Goal: Task Accomplishment & Management: Use online tool/utility

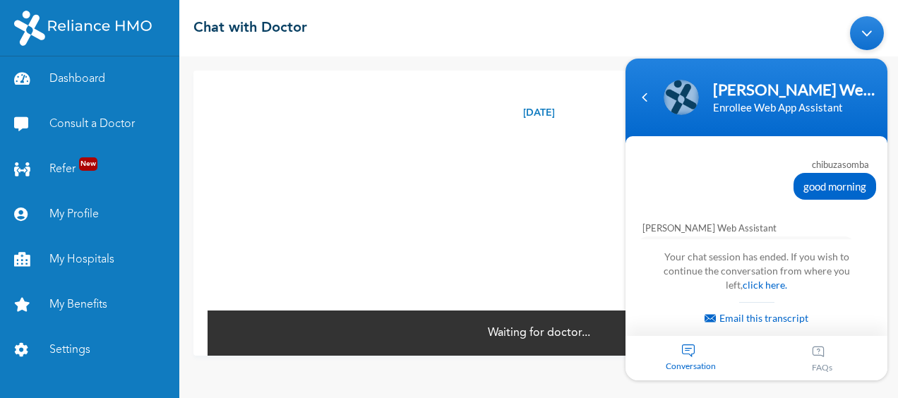
scroll to position [3881, 0]
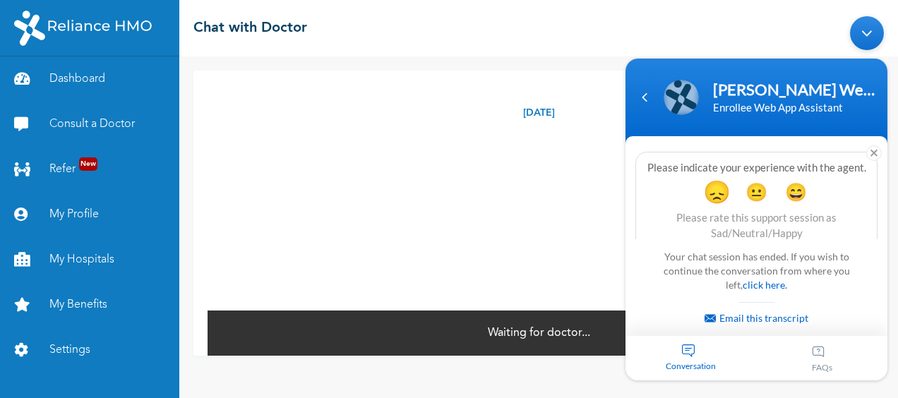
click at [708, 180] on span "😞" at bounding box center [717, 192] width 28 height 28
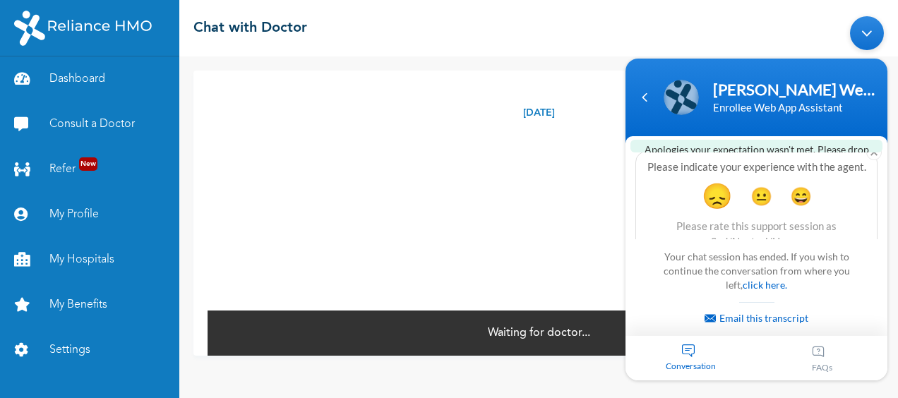
scroll to position [3994, 0]
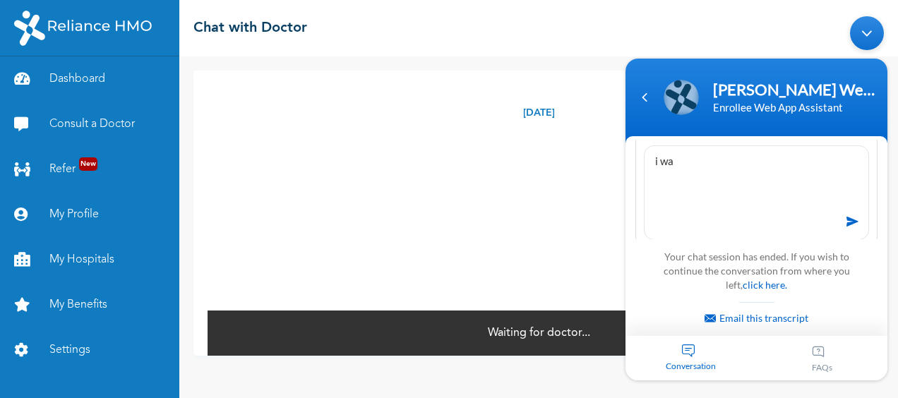
drag, startPoint x: 651, startPoint y: 150, endPoint x: 508, endPoint y: 165, distance: 143.3
click at [619, 165] on html "Naomi Enrollee Web Assistant Enrollee Web App Assistant chibuzasomba good morni…" at bounding box center [757, 198] width 276 height 379
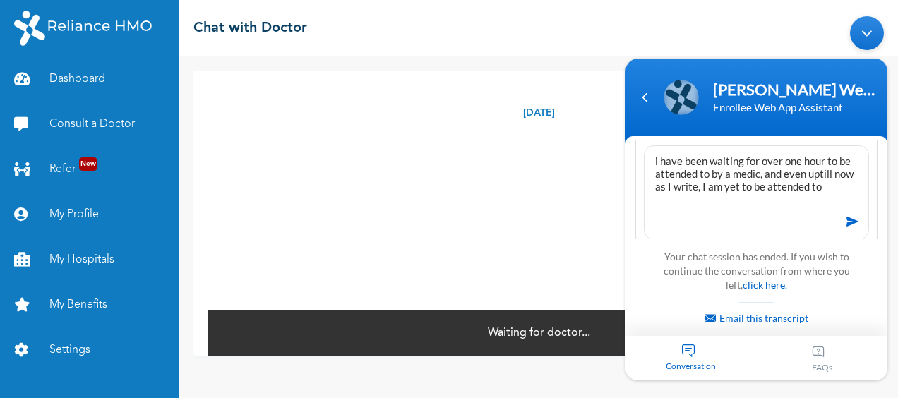
click at [838, 162] on textarea "i have been waiting for over one hour to be attended to by a medic, and even up…" at bounding box center [756, 192] width 225 height 95
click at [733, 177] on textarea "i have been waiting for over one hour to be attended to by a medic, and even up…" at bounding box center [756, 192] width 225 height 95
type textarea "i have been waiting for over one hour to be attended to by a medic, and even up…"
click at [846, 211] on span at bounding box center [852, 221] width 21 height 21
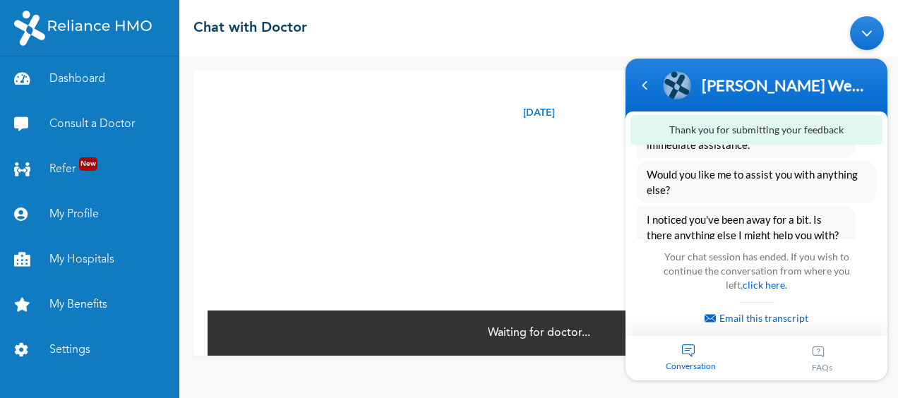
scroll to position [3643, 0]
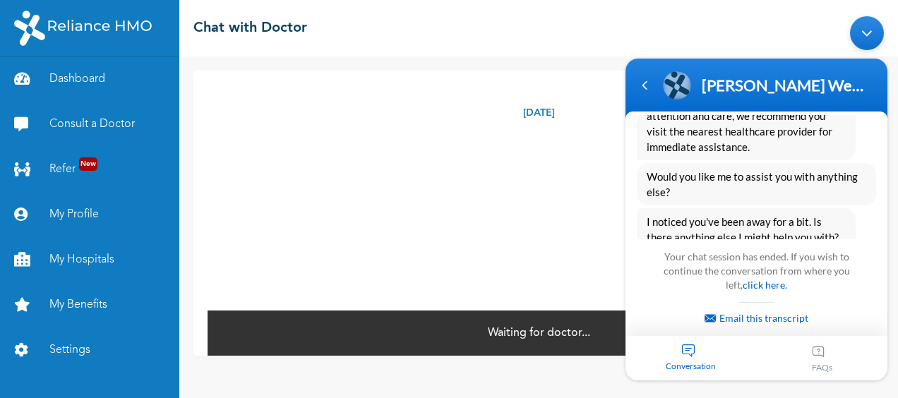
click at [486, 221] on div "Tuesday, September 16th 2025 High temperature(Fever), headache body pains 11:48…" at bounding box center [539, 190] width 662 height 239
click at [684, 352] on div "Conversation" at bounding box center [691, 358] width 131 height 44
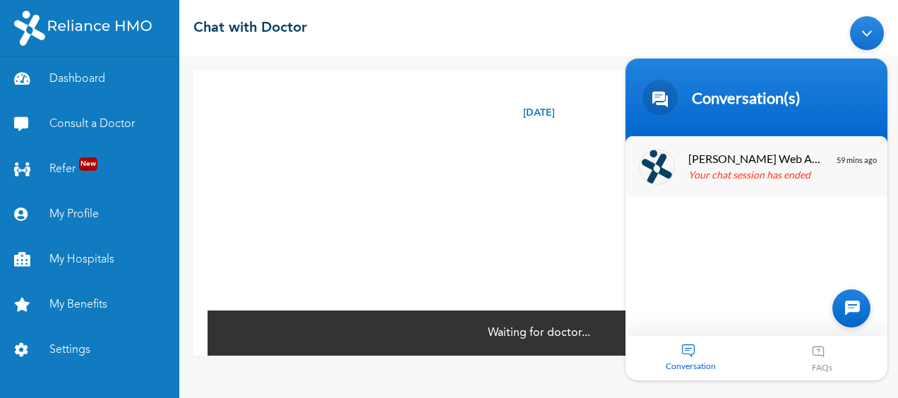
click at [734, 165] on span "Naomi Enrollee Web Assistant" at bounding box center [755, 158] width 133 height 19
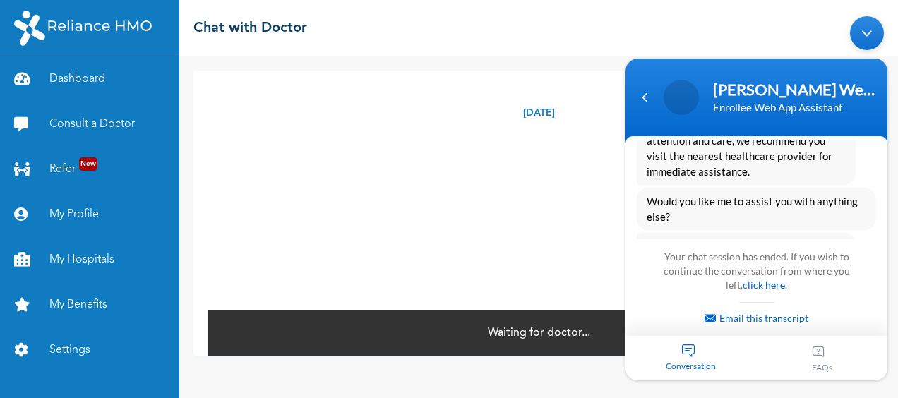
click at [681, 344] on div "Conversation" at bounding box center [691, 358] width 131 height 44
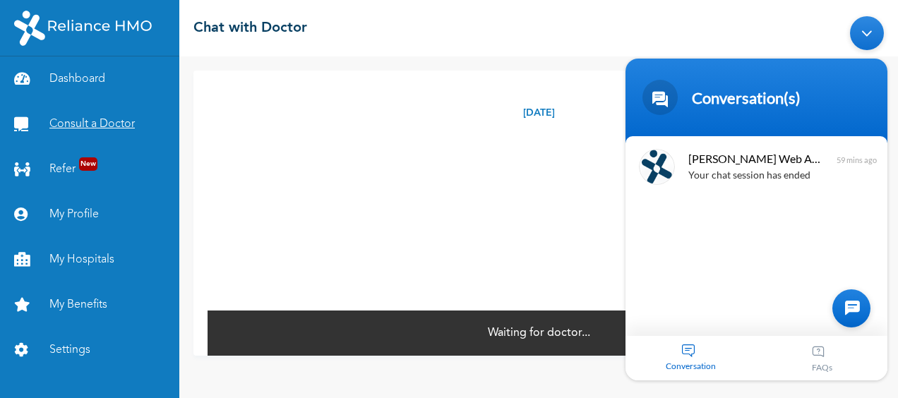
click at [91, 118] on link "Consult a Doctor" at bounding box center [89, 124] width 179 height 45
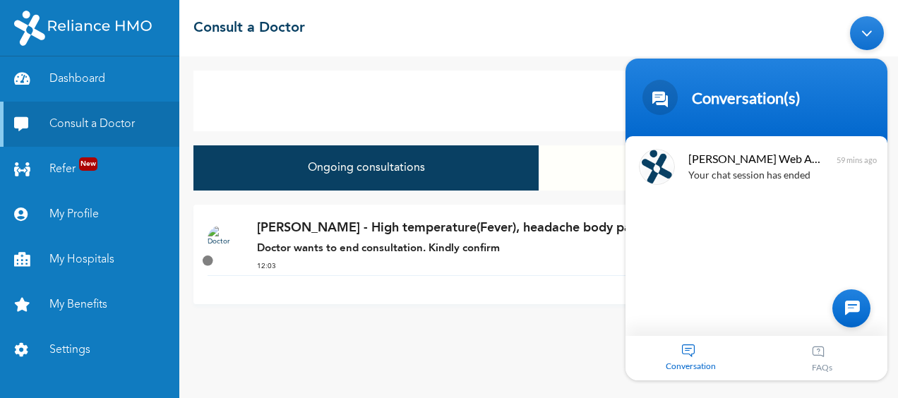
click at [540, 81] on div "New Consultation" at bounding box center [538, 101] width 691 height 61
drag, startPoint x: 870, startPoint y: 31, endPoint x: 1489, endPoint y: 88, distance: 621.3
click at [870, 31] on div "Minimize live chat window" at bounding box center [867, 33] width 34 height 34
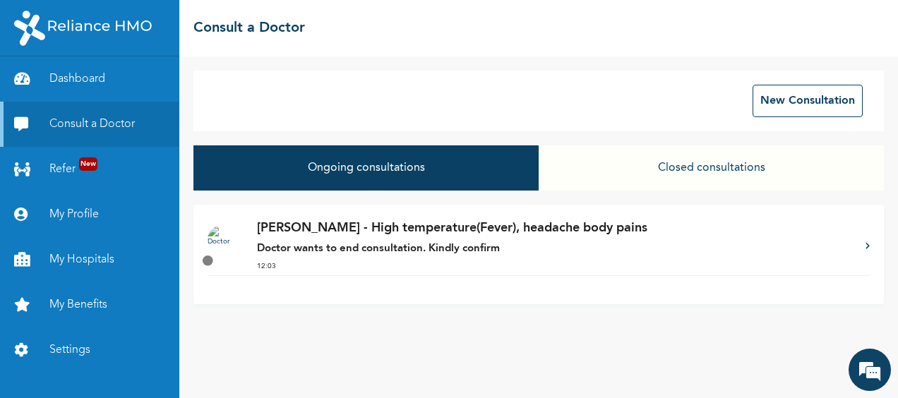
click at [866, 245] on icon at bounding box center [868, 245] width 4 height 7
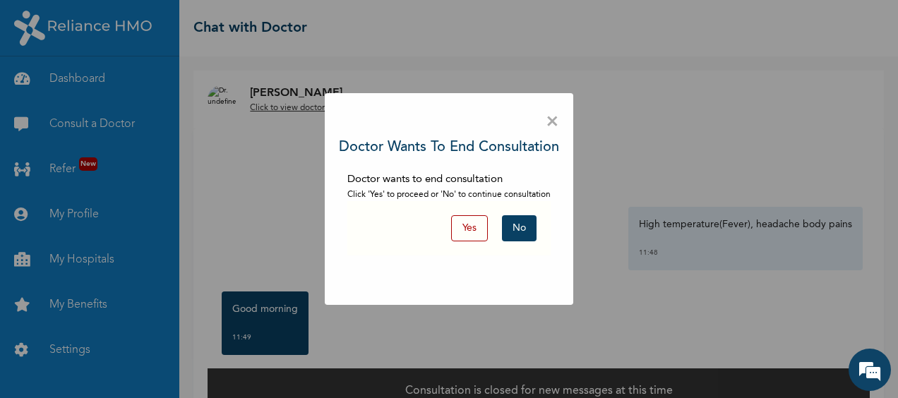
scroll to position [30, 0]
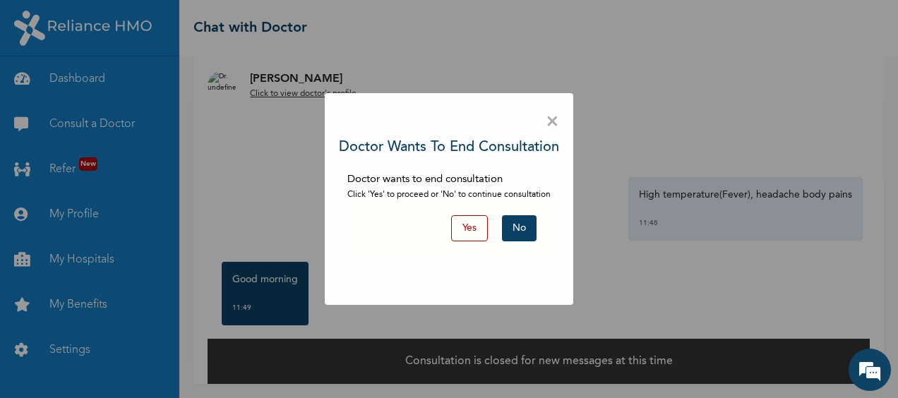
click at [528, 232] on button "No" at bounding box center [519, 228] width 35 height 26
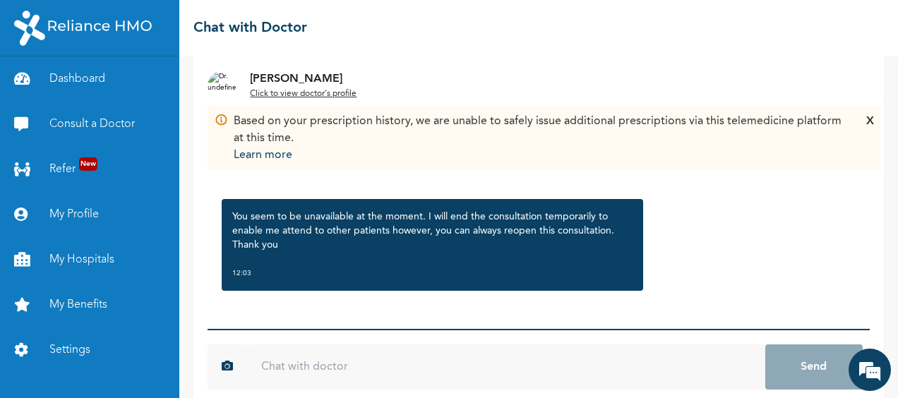
scroll to position [58, 0]
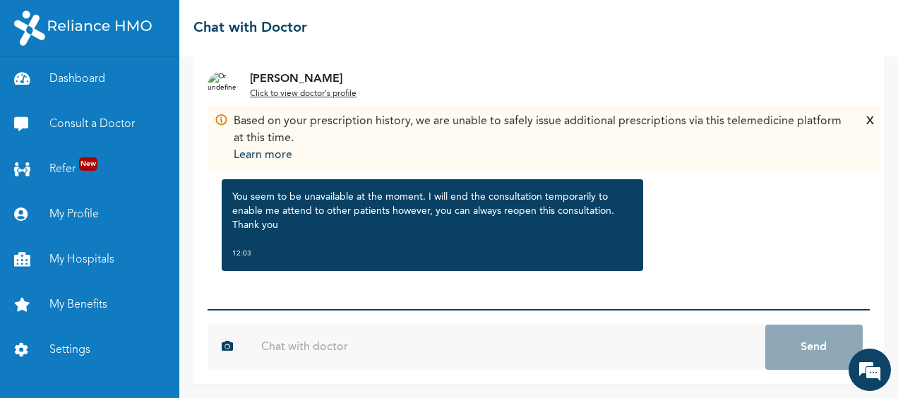
click at [330, 347] on input "text" at bounding box center [506, 347] width 518 height 45
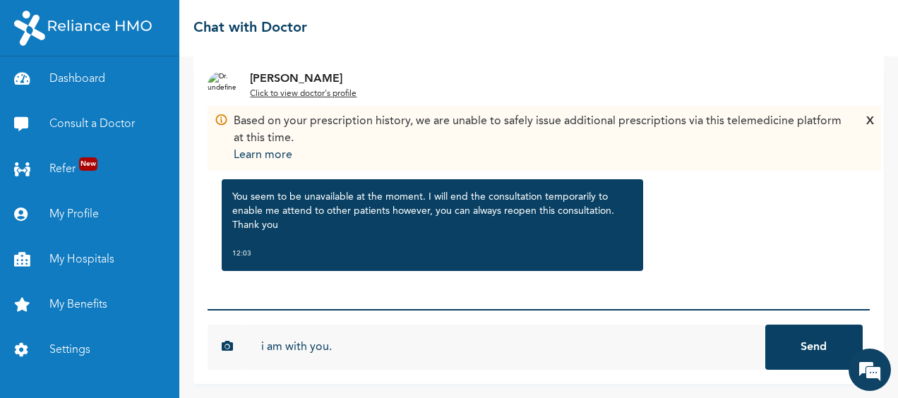
type input "i am with you."
click at [765, 325] on button "Send" at bounding box center [813, 347] width 97 height 45
type input "network is fluctuating seriously over here"
click at [765, 325] on button "Send" at bounding box center [813, 347] width 97 height 45
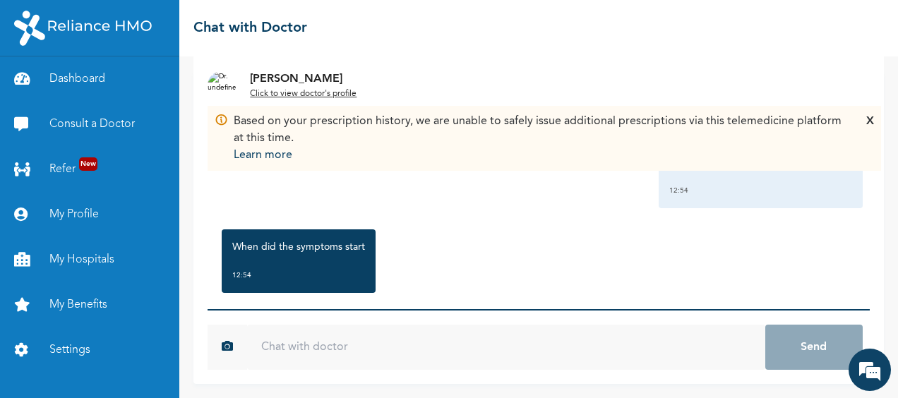
scroll to position [577, 0]
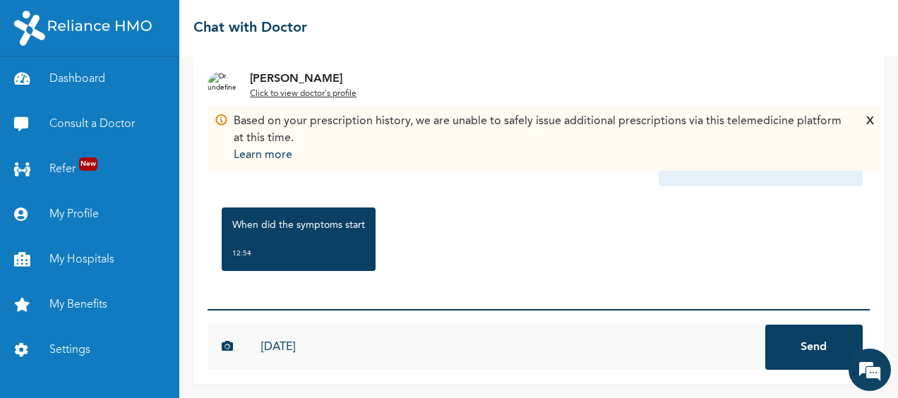
type input "[DATE]"
click at [765, 325] on button "Send" at bounding box center [813, 347] width 97 height 45
click at [296, 349] on input "that is" at bounding box center [506, 347] width 518 height 45
type input "that is on the 13th"
click at [765, 325] on button "Send" at bounding box center [813, 347] width 97 height 45
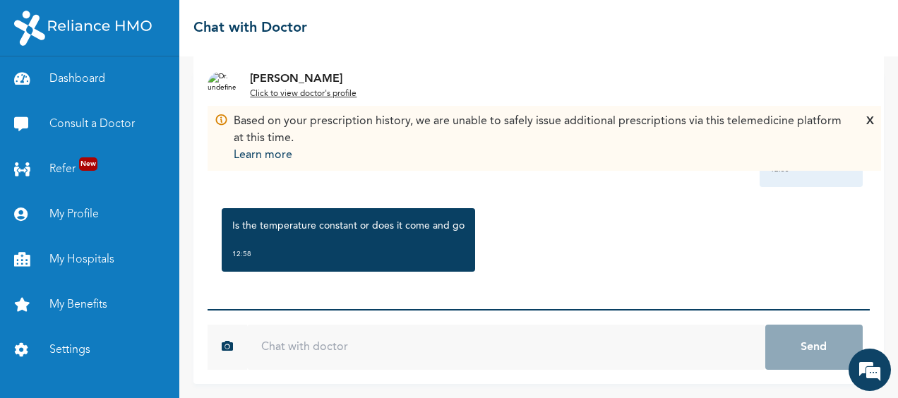
scroll to position [824, 0]
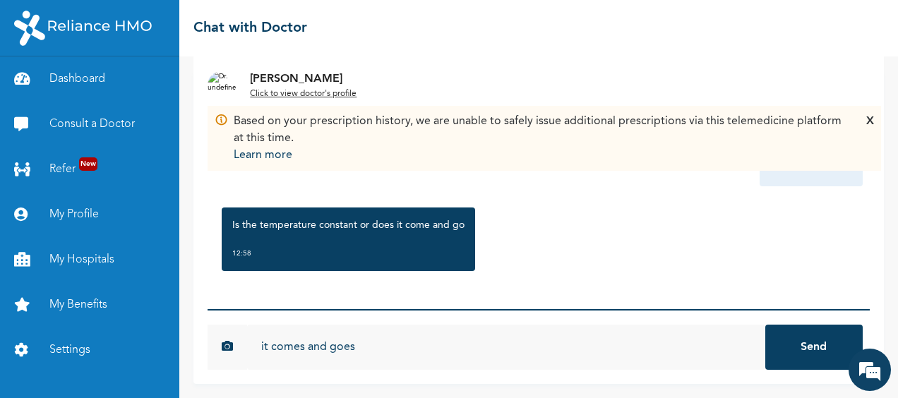
type input "it comes and goes"
click at [765, 325] on button "Send" at bounding box center [813, 347] width 97 height 45
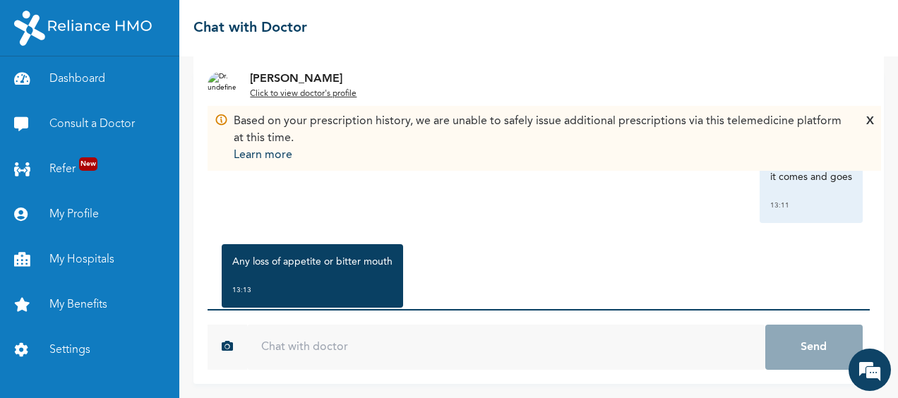
scroll to position [994, 0]
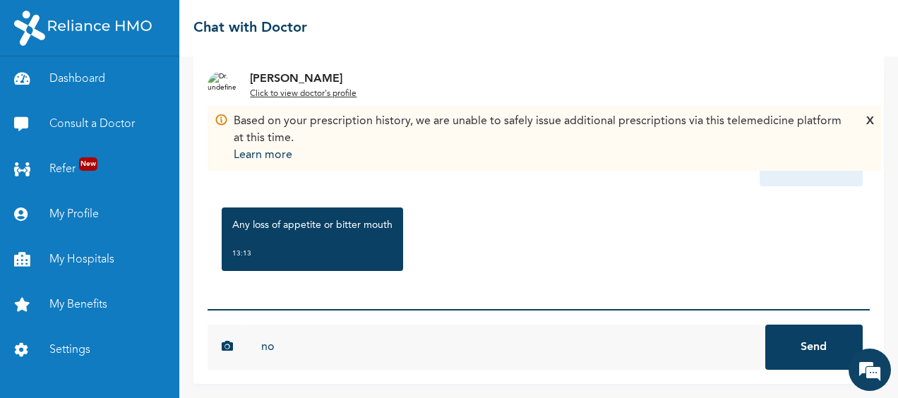
type input "no"
click at [765, 325] on button "Send" at bounding box center [813, 347] width 97 height 45
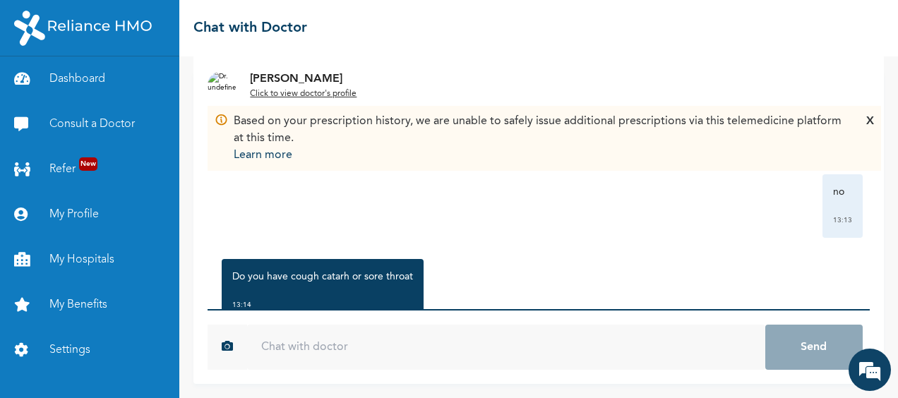
scroll to position [1163, 0]
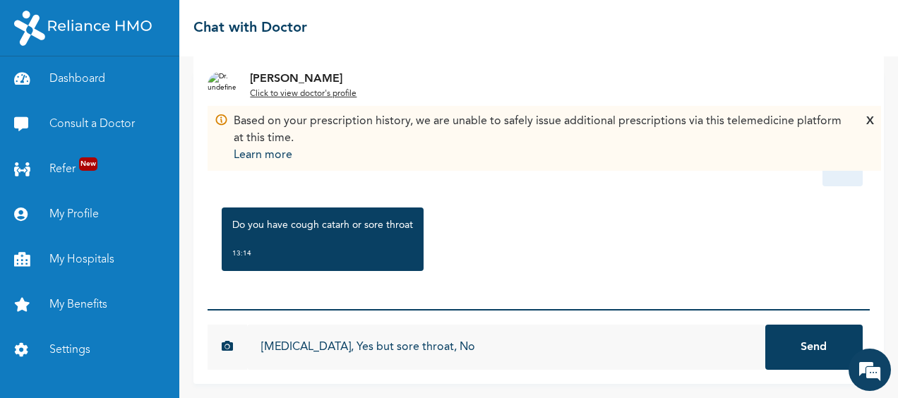
type input "[MEDICAL_DATA], Yes but sore throat, No"
click at [765, 325] on button "Send" at bounding box center [813, 347] width 97 height 45
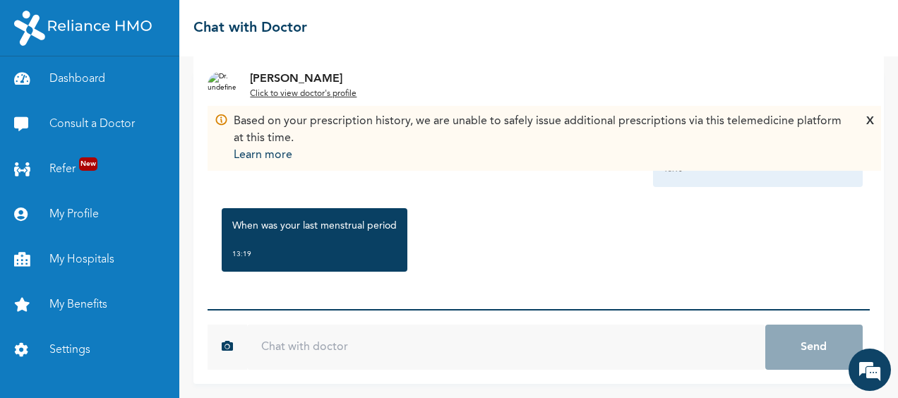
scroll to position [1333, 0]
click at [78, 350] on link "Settings" at bounding box center [89, 350] width 179 height 45
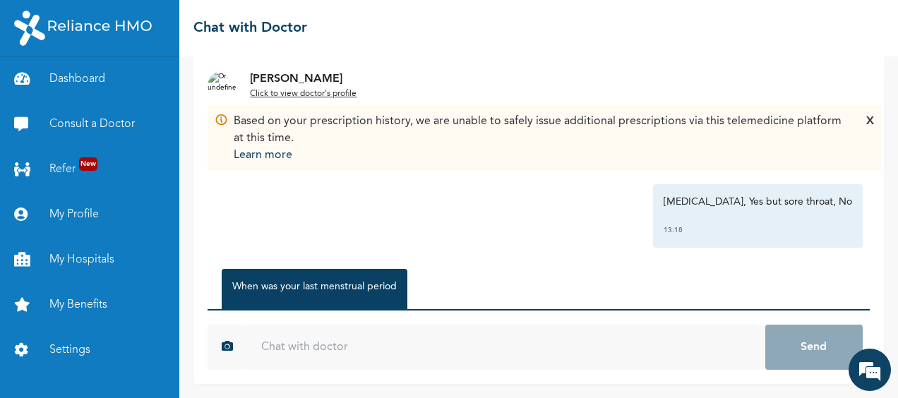
scroll to position [1333, 0]
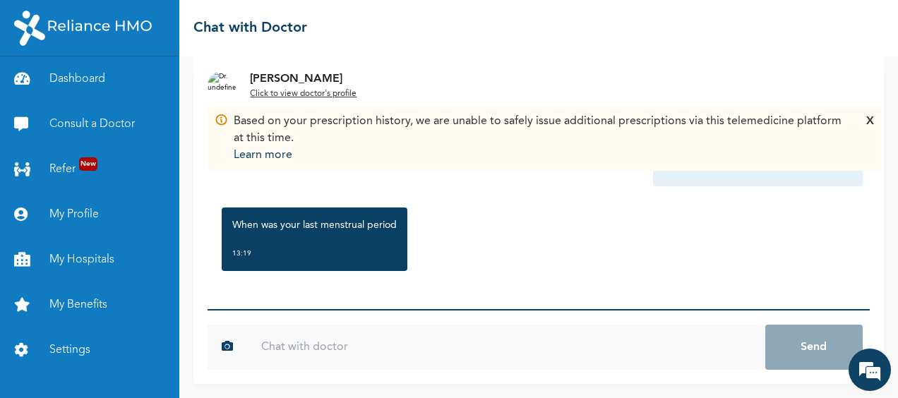
click at [342, 342] on input "text" at bounding box center [506, 347] width 518 height 45
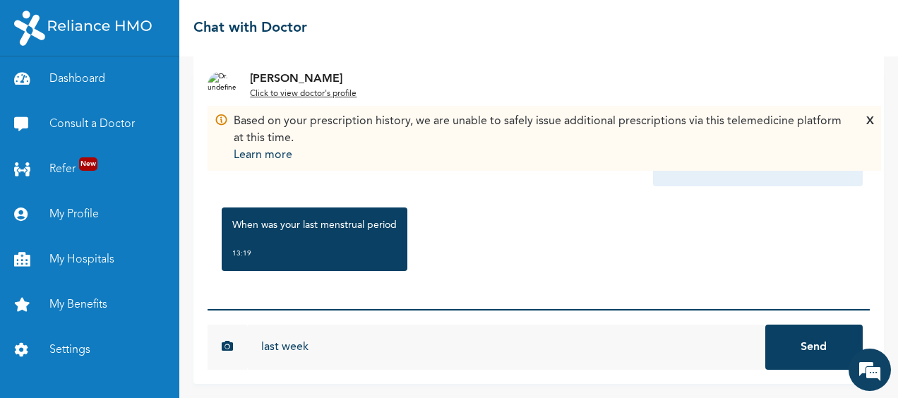
type input "last week"
click at [765, 325] on button "Send" at bounding box center [813, 347] width 97 height 45
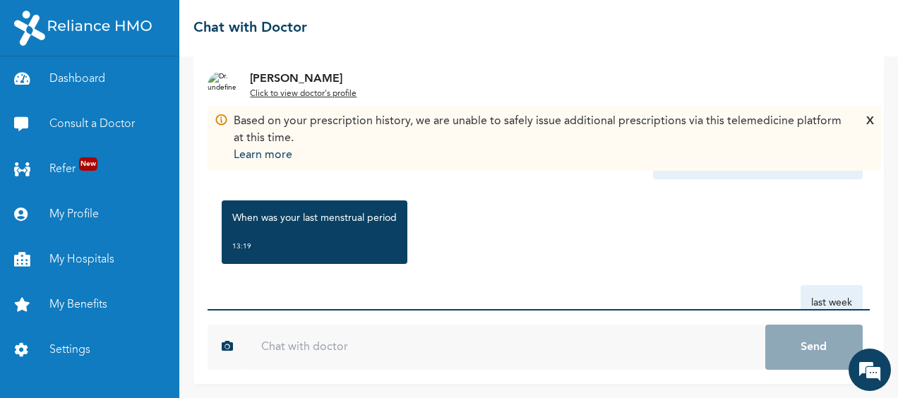
scroll to position [1481, 0]
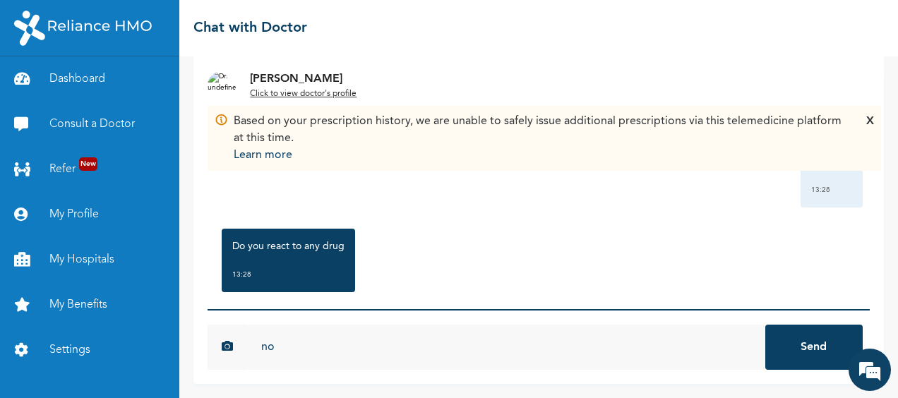
type input "no"
click at [765, 325] on button "Send" at bounding box center [813, 347] width 97 height 45
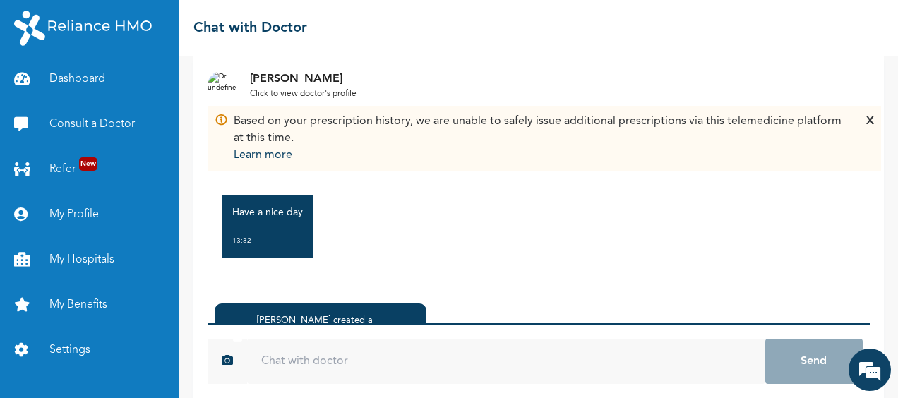
scroll to position [138, 0]
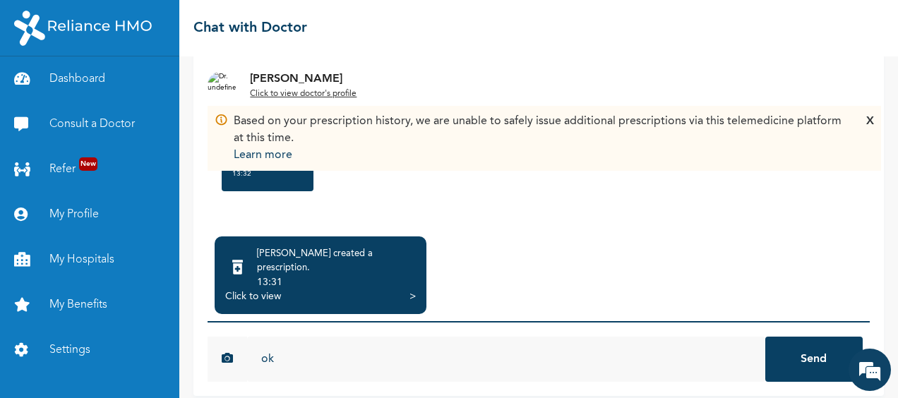
type input "ok"
click at [414, 290] on div ">" at bounding box center [413, 297] width 6 height 14
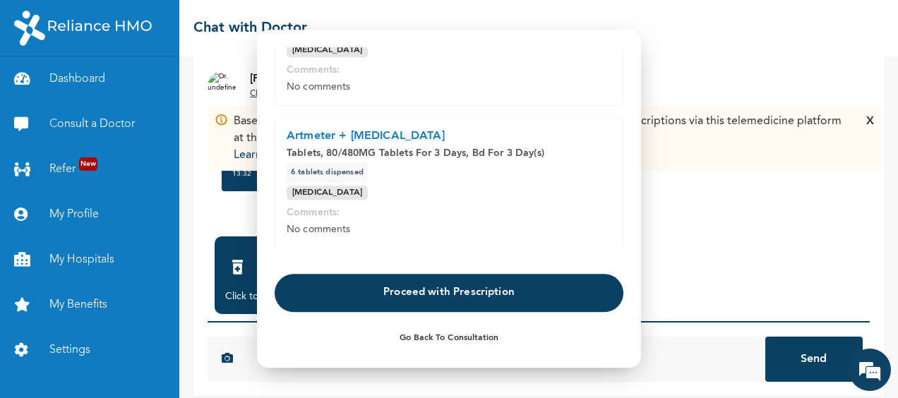
scroll to position [291, 0]
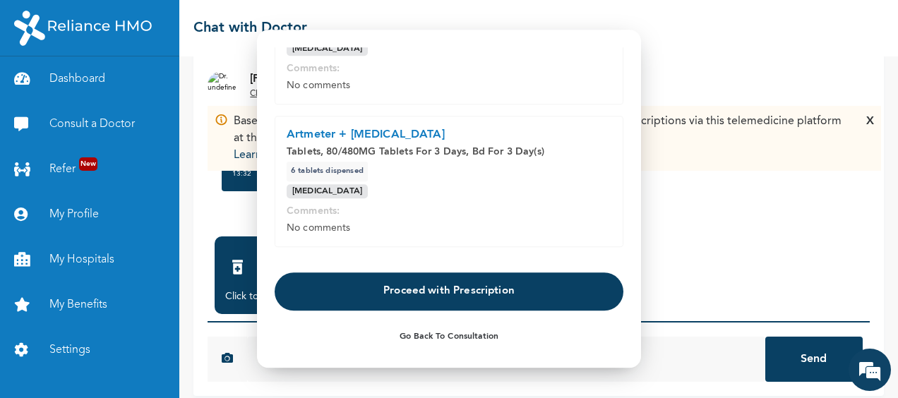
click at [470, 291] on button "Proceed with Prescription" at bounding box center [449, 292] width 349 height 38
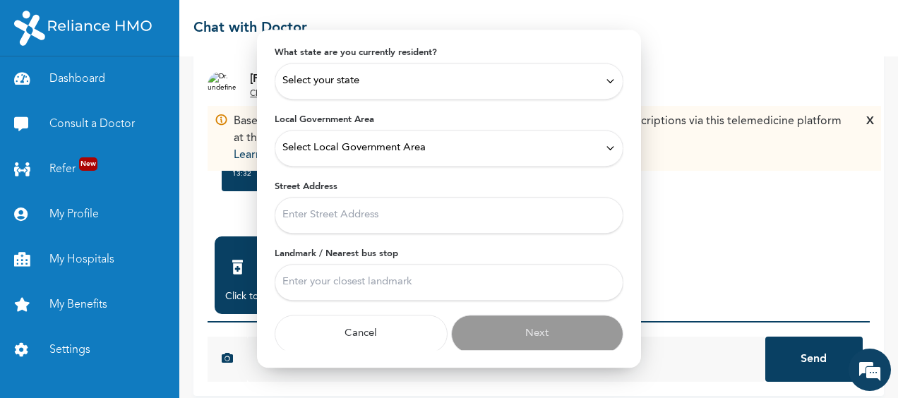
click at [404, 78] on div "Select your state" at bounding box center [448, 81] width 333 height 16
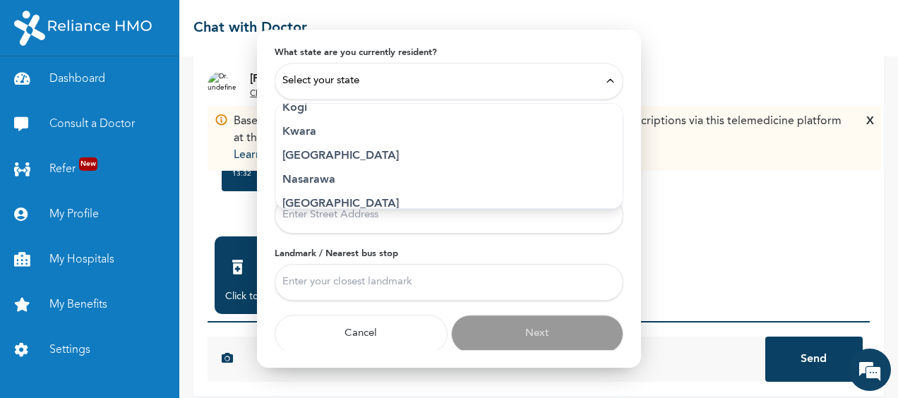
scroll to position [565, 0]
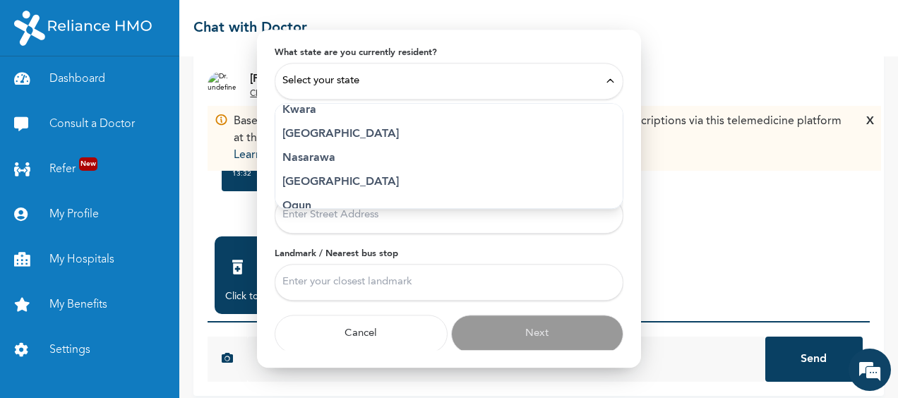
click at [345, 127] on p "Lagos" at bounding box center [448, 134] width 333 height 17
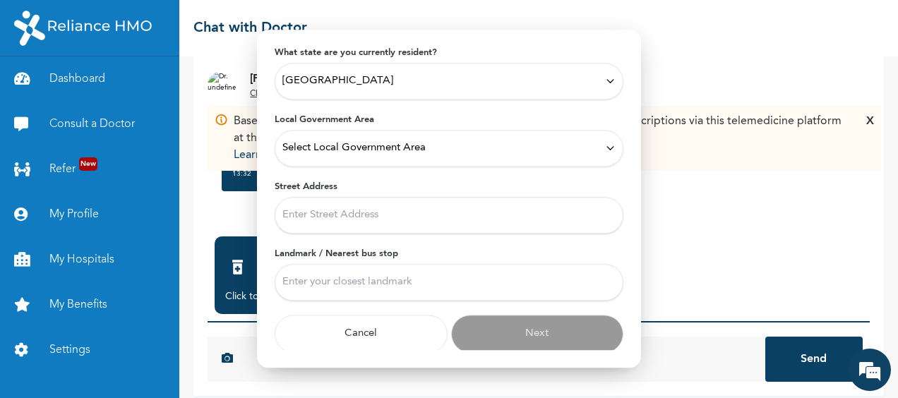
click at [437, 153] on div "Select Local Government Area" at bounding box center [448, 149] width 333 height 16
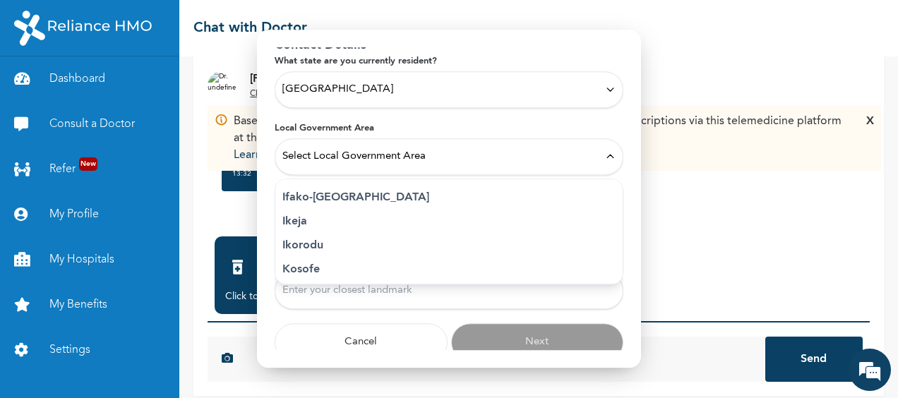
scroll to position [248, 0]
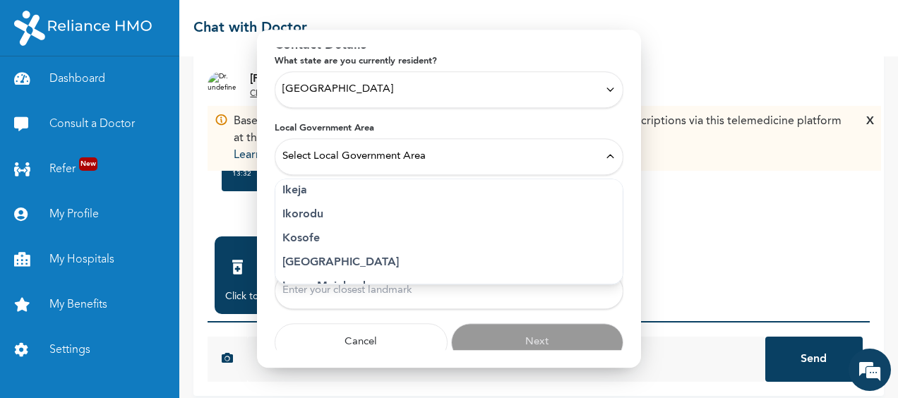
click at [292, 191] on p "Ikeja" at bounding box center [448, 190] width 333 height 17
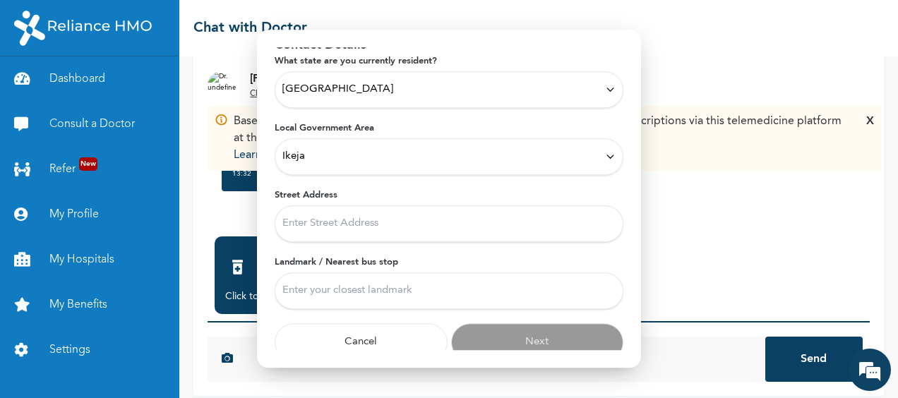
click at [328, 223] on input "Street Address" at bounding box center [449, 223] width 349 height 37
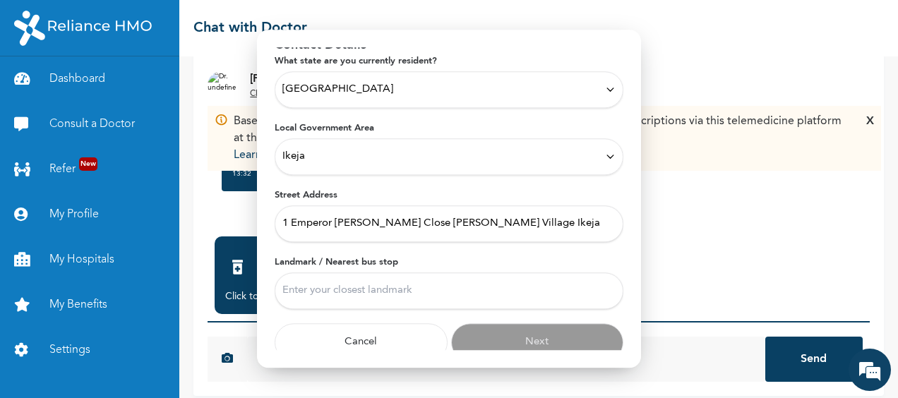
type input "1 Emperor Baywood Close Anthony Village Ikeja"
click at [335, 292] on input "Landmark / Nearest bus stop" at bounding box center [449, 291] width 349 height 37
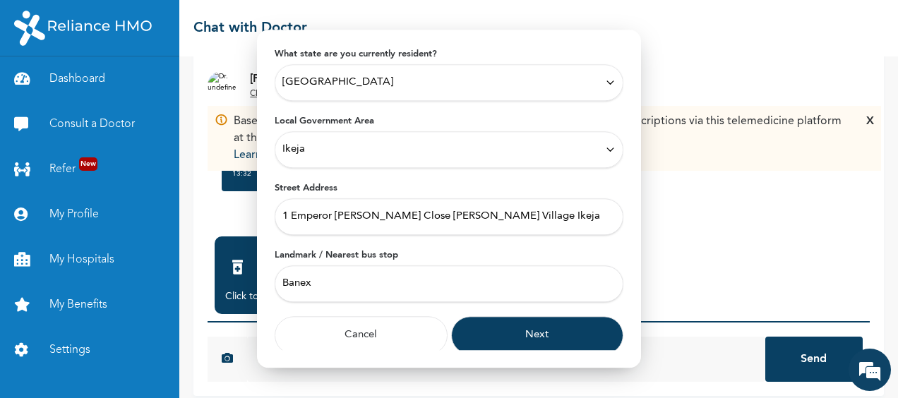
scroll to position [79, 0]
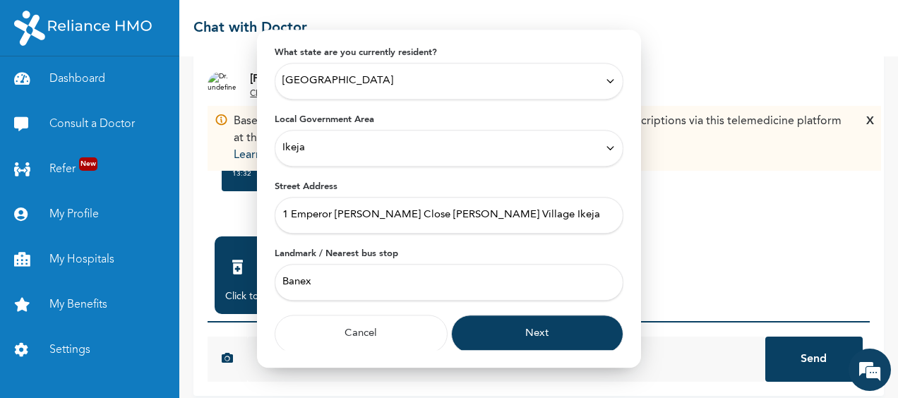
type input "Banex"
click at [521, 216] on input "1 Emperor Baywood Close Anthony Village Ikeja" at bounding box center [449, 215] width 349 height 37
type input "1 Emperor Baywood Close Anthony Village"
click at [506, 328] on button "Next" at bounding box center [537, 334] width 173 height 38
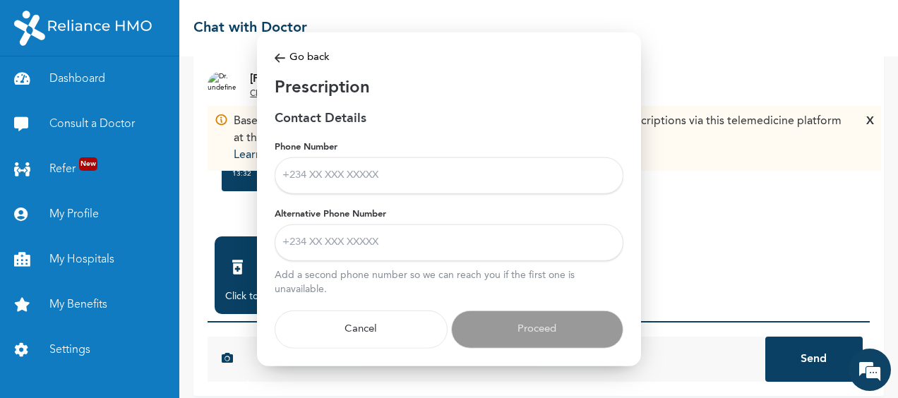
scroll to position [0, 0]
click at [393, 181] on input "Phone Number" at bounding box center [449, 175] width 349 height 37
type input "08069405857"
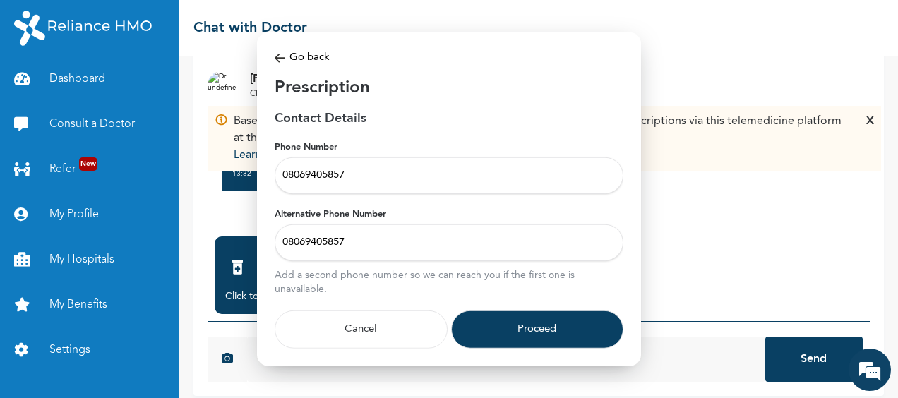
click at [347, 244] on input "08069405857" at bounding box center [449, 242] width 349 height 37
click at [634, 291] on div "Modal Go back Prescription Contact Details Phone Number 08069405857 Alternative…" at bounding box center [449, 199] width 384 height 334
click at [358, 244] on input "08069405857" at bounding box center [449, 242] width 349 height 37
click at [561, 333] on button "Proceed" at bounding box center [537, 329] width 173 height 38
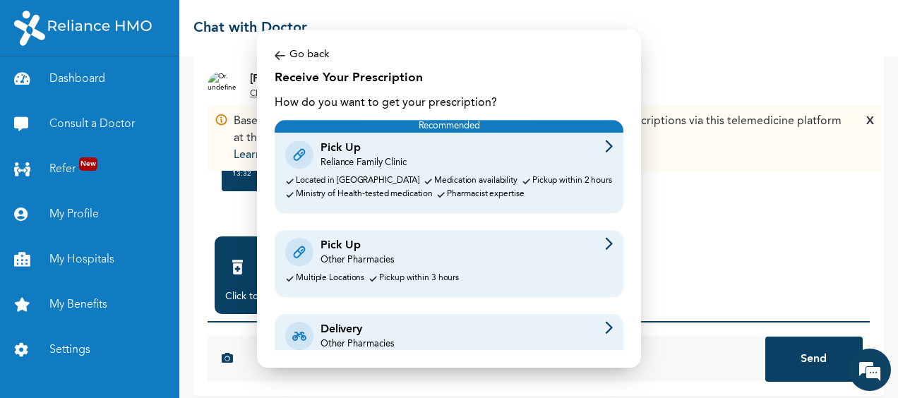
scroll to position [66, 0]
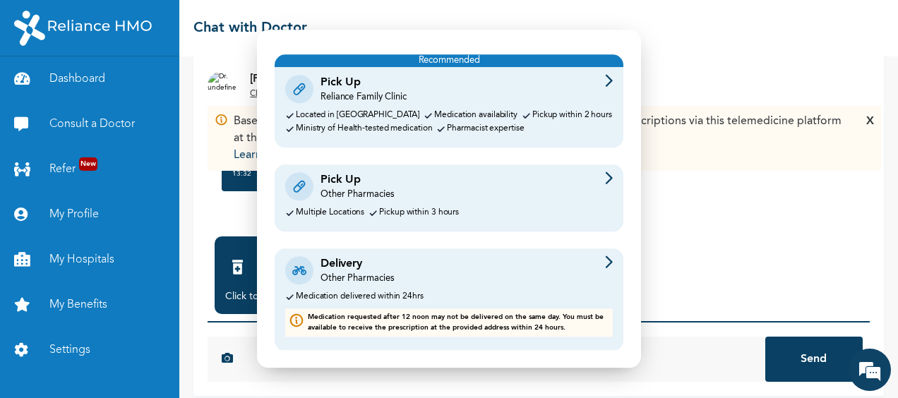
click at [605, 260] on img at bounding box center [609, 262] width 8 height 13
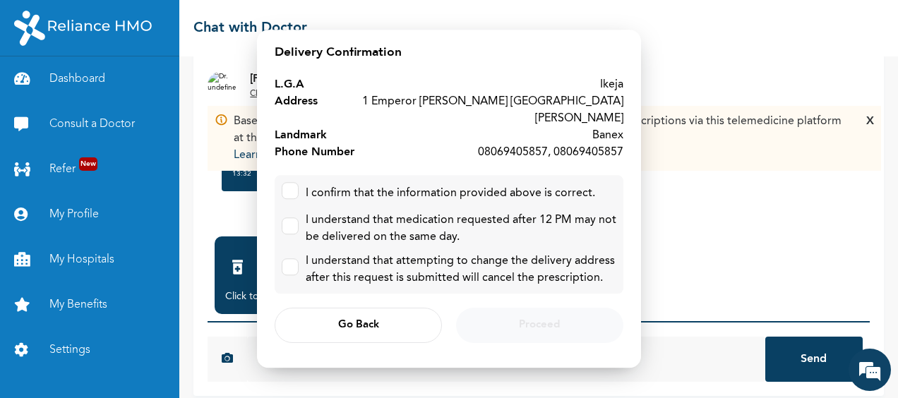
scroll to position [0, 0]
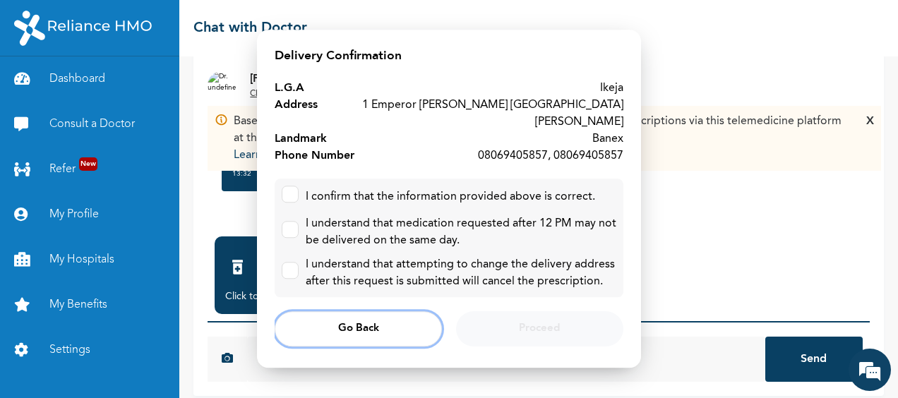
click at [376, 325] on span "Go Back" at bounding box center [358, 329] width 41 height 9
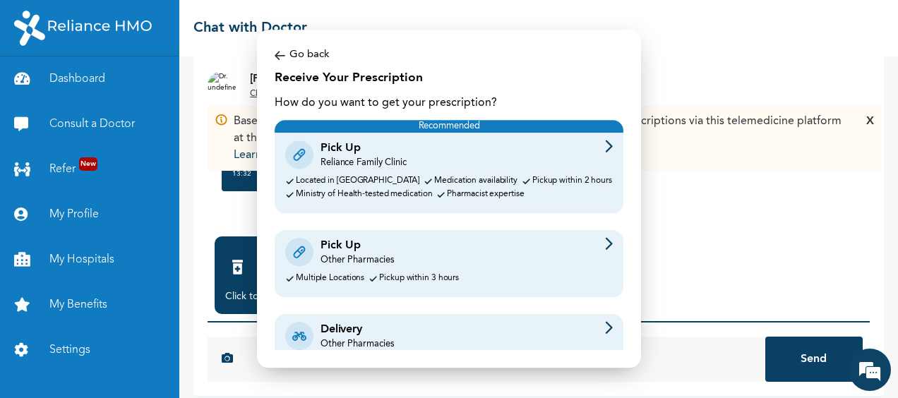
click at [276, 53] on img at bounding box center [280, 55] width 11 height 16
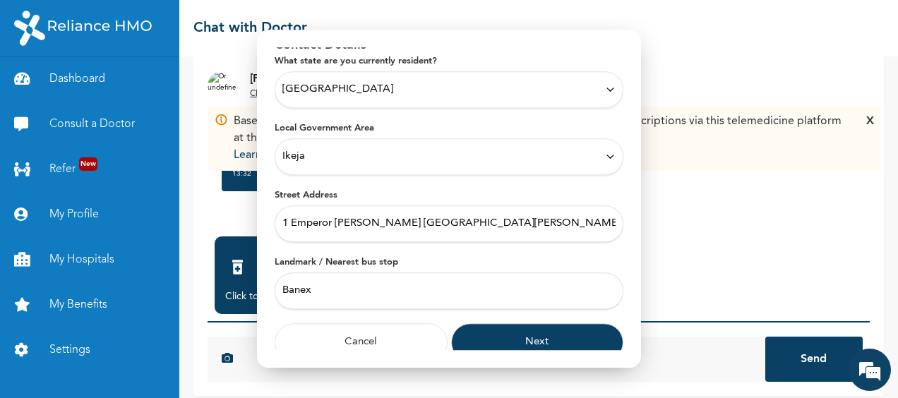
scroll to position [79, 0]
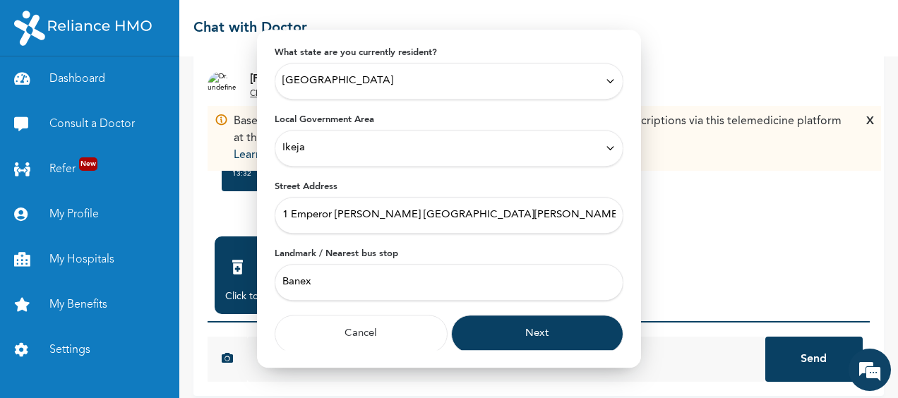
click at [502, 218] on input "1 Emperor Baywood Close Anthony Village" at bounding box center [449, 215] width 349 height 37
click at [281, 215] on input "1 Emperor Baywood Close Anthony Village" at bounding box center [449, 215] width 349 height 37
click at [516, 215] on input "Plot 1 Emperor Baywood Close Anthony Village" at bounding box center [449, 215] width 349 height 37
click at [281, 277] on input "Banex" at bounding box center [449, 282] width 349 height 37
click at [514, 213] on input "Plot 1 Emperor Baywood Close Anthony Village" at bounding box center [449, 215] width 349 height 37
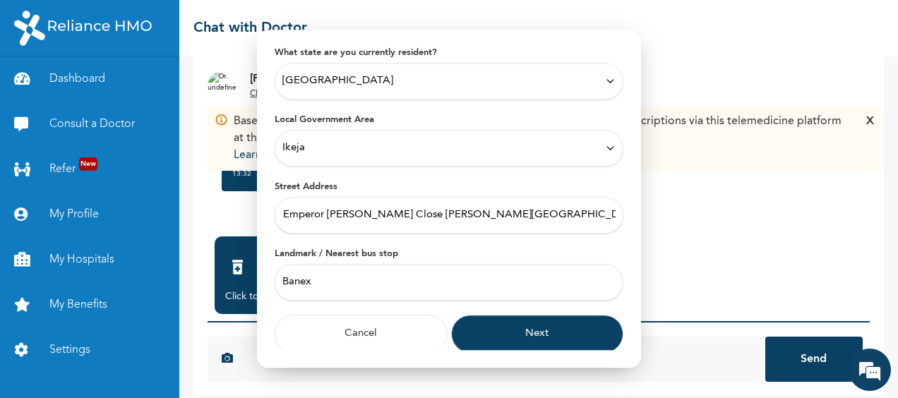
scroll to position [0, 35]
click at [474, 213] on input "Plot 1 Emperor Baywood Close Anthony Village end of Olorunlogbon Stree" at bounding box center [449, 215] width 349 height 37
type input "Plot 1 Emperor Baywood Close end of Olorunlogbon Street Anthony Village"
click at [284, 281] on input "Banex" at bounding box center [449, 282] width 349 height 37
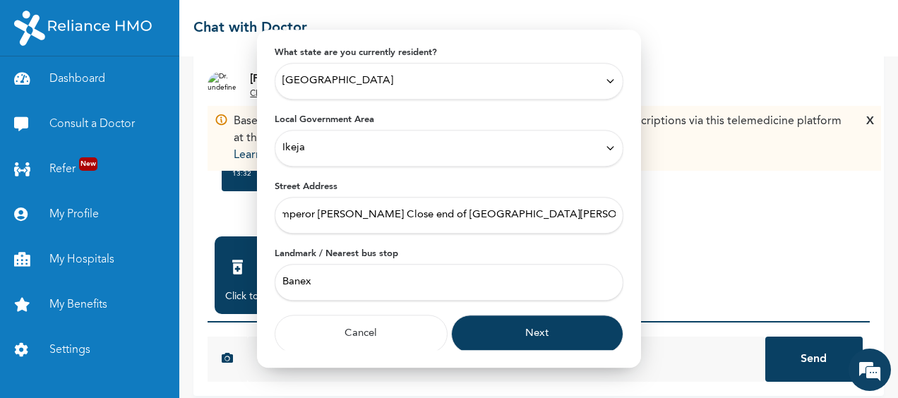
scroll to position [0, 0]
type input "Close to Police station after Banex Hotel"
click at [605, 144] on icon at bounding box center [610, 148] width 11 height 11
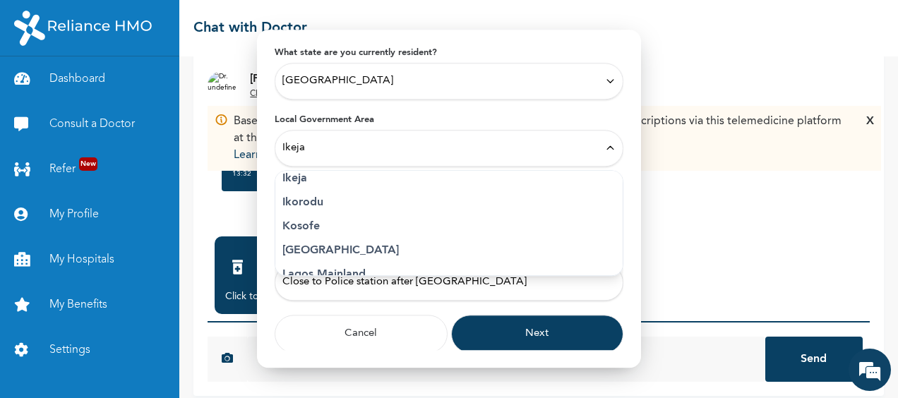
scroll to position [282, 0]
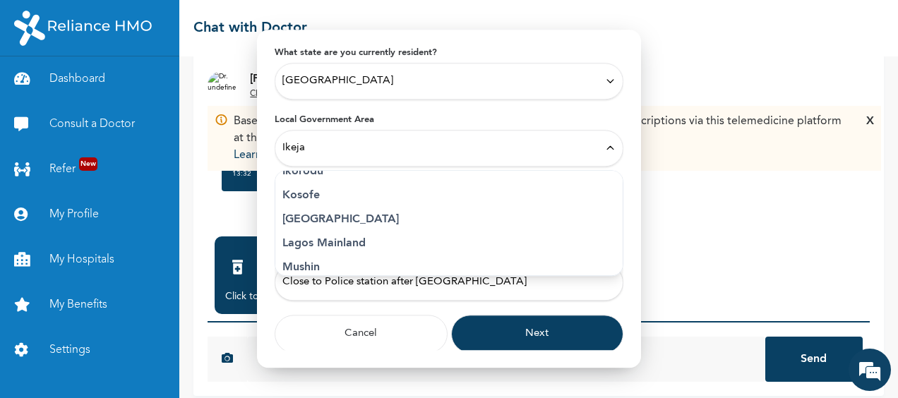
click at [554, 338] on button "Next" at bounding box center [537, 334] width 173 height 38
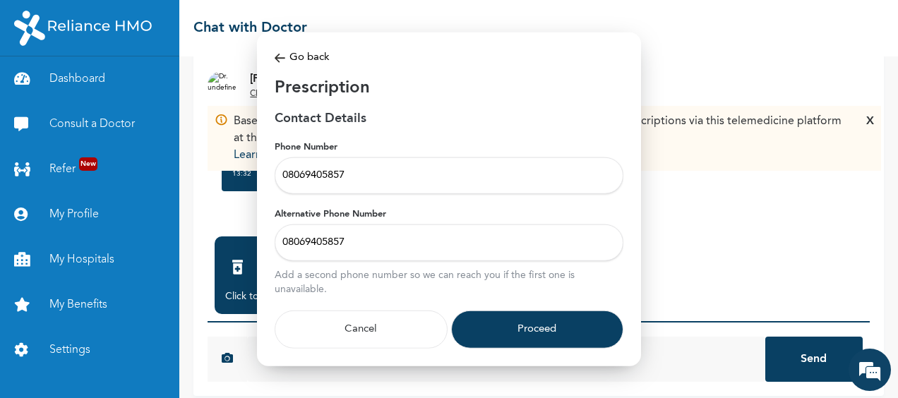
scroll to position [0, 0]
click at [556, 335] on button "Proceed" at bounding box center [537, 329] width 173 height 38
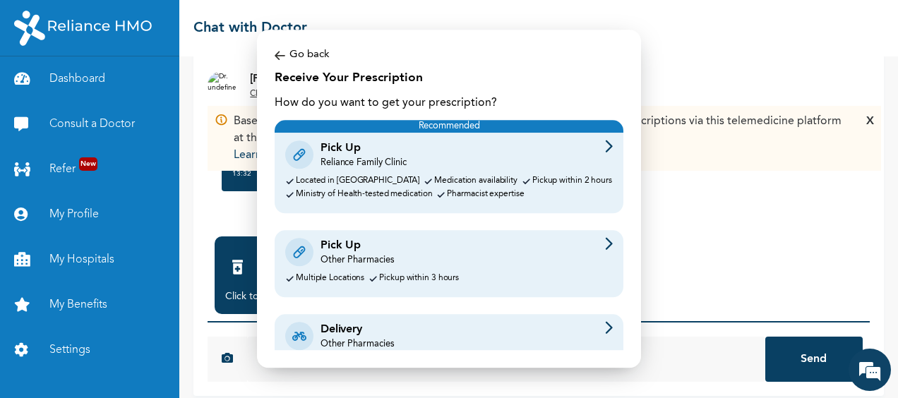
scroll to position [66, 0]
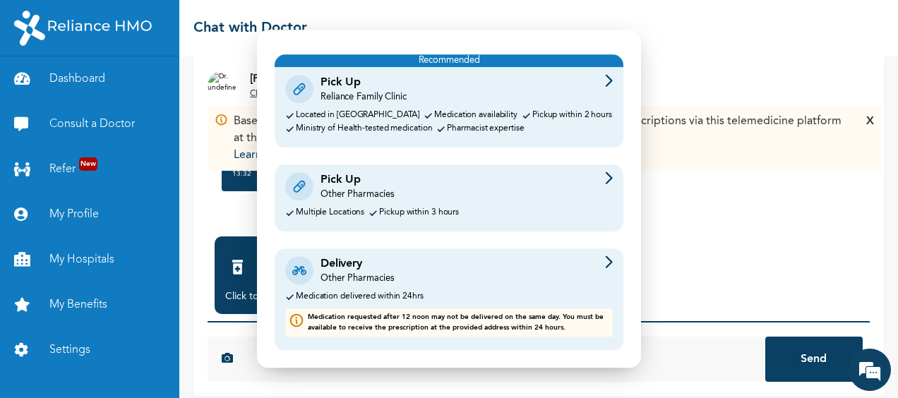
click at [605, 263] on img at bounding box center [609, 262] width 8 height 13
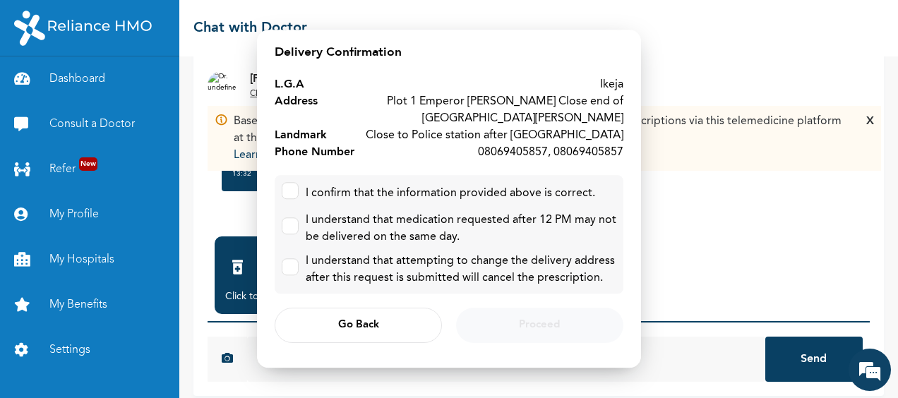
scroll to position [19, 0]
click at [302, 183] on div "I confirm that the information provided above is correct." at bounding box center [449, 194] width 335 height 23
click at [294, 183] on label at bounding box center [290, 191] width 17 height 17
click at [292, 184] on input "checkbox" at bounding box center [286, 188] width 9 height 9
checkbox input "true"
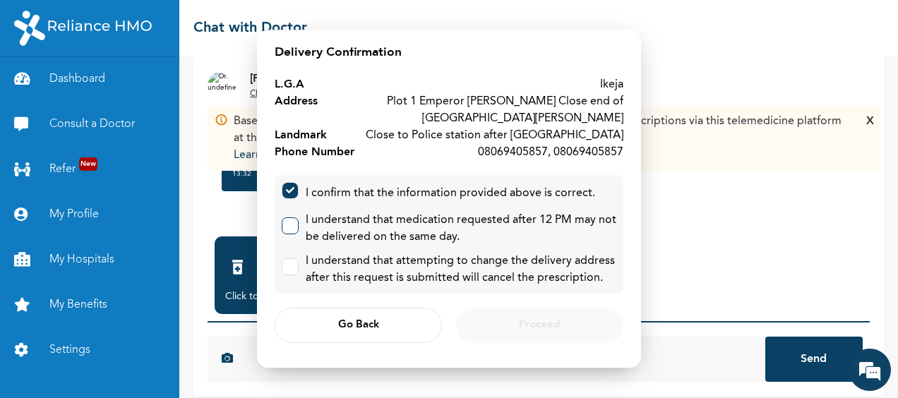
click at [293, 218] on label at bounding box center [290, 226] width 17 height 17
click at [292, 219] on input "checkbox" at bounding box center [286, 223] width 9 height 9
checkbox input "true"
click at [298, 261] on label at bounding box center [290, 267] width 17 height 17
click at [292, 261] on input "checkbox" at bounding box center [286, 264] width 9 height 9
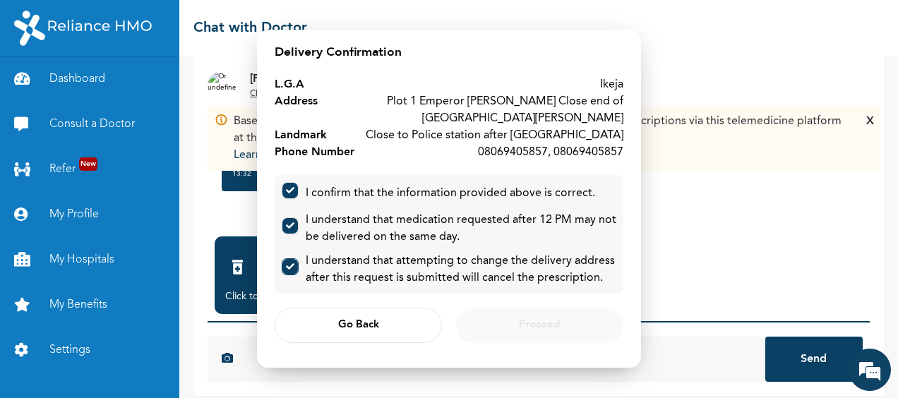
checkbox input "true"
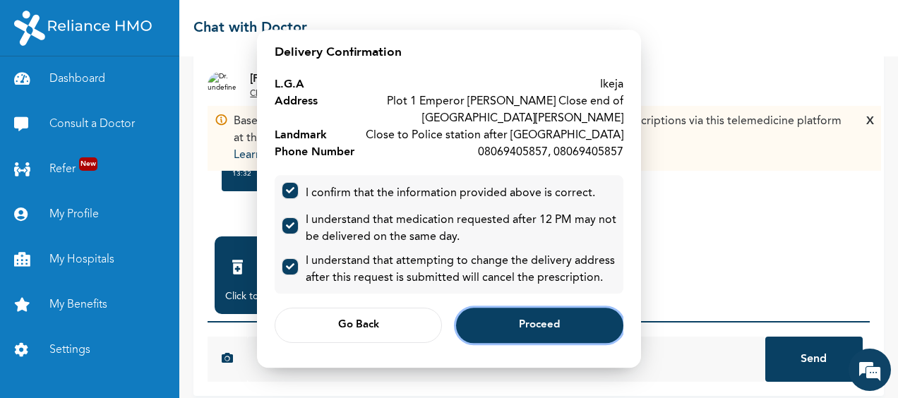
click at [528, 325] on span "Proceed" at bounding box center [539, 325] width 41 height 9
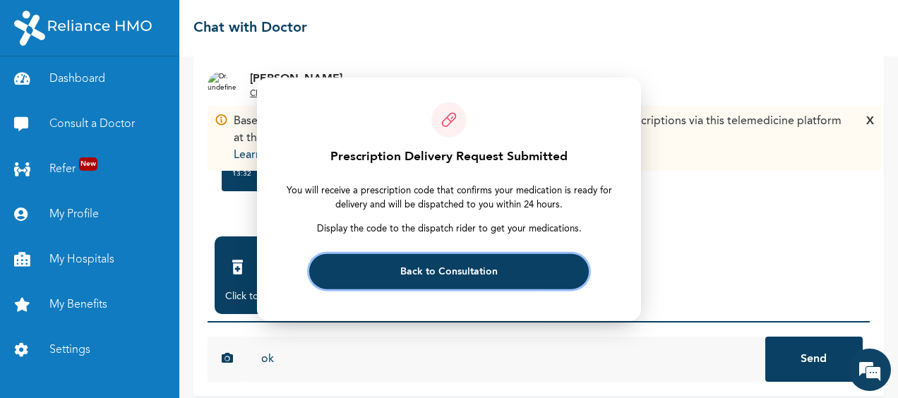
click at [475, 273] on span "Back to Consultation" at bounding box center [448, 271] width 97 height 9
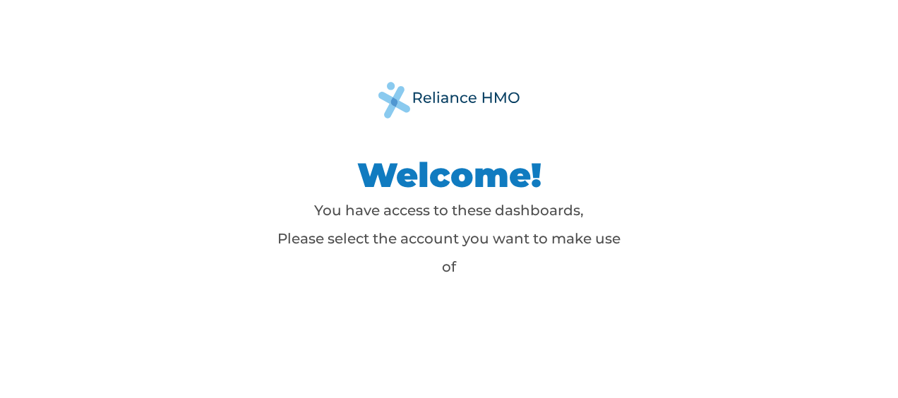
click at [852, 61] on div "Welcome! You have access to these dashboards, Please select the account you wan…" at bounding box center [449, 199] width 898 height 398
click at [456, 102] on img at bounding box center [449, 100] width 141 height 36
click at [458, 97] on img at bounding box center [449, 100] width 141 height 36
click at [846, 71] on div "Welcome! You have access to these dashboards, Please select the account you wan…" at bounding box center [449, 199] width 898 height 398
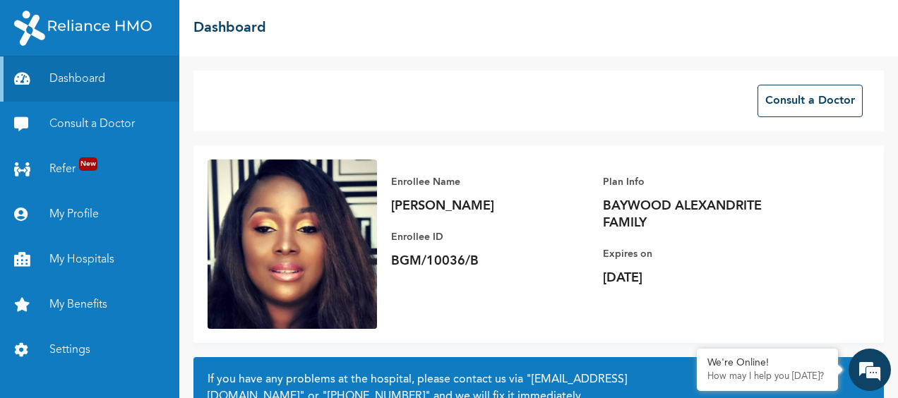
click at [841, 39] on div "☰ Dashboard" at bounding box center [538, 28] width 719 height 56
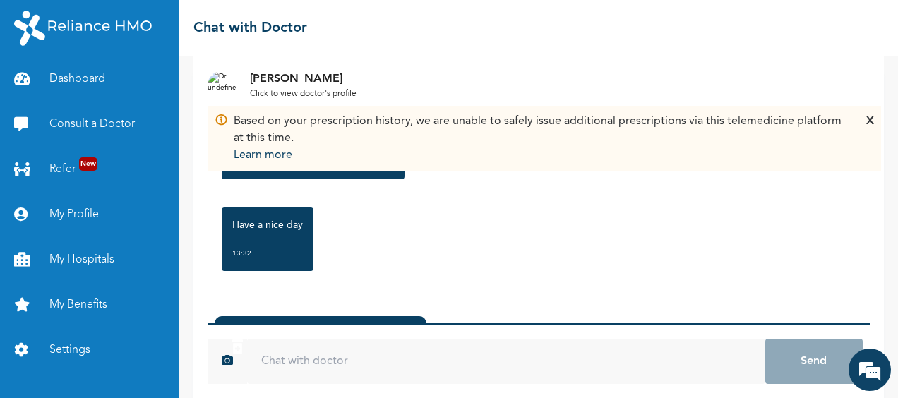
scroll to position [150, 0]
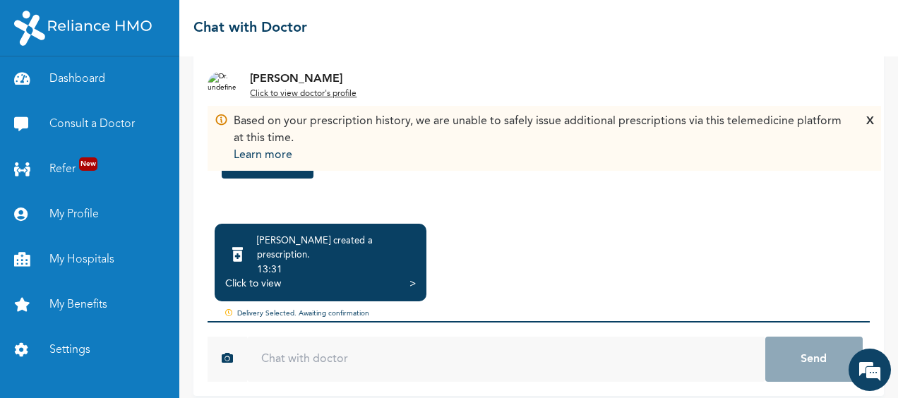
click at [325, 349] on input "text" at bounding box center [506, 359] width 518 height 45
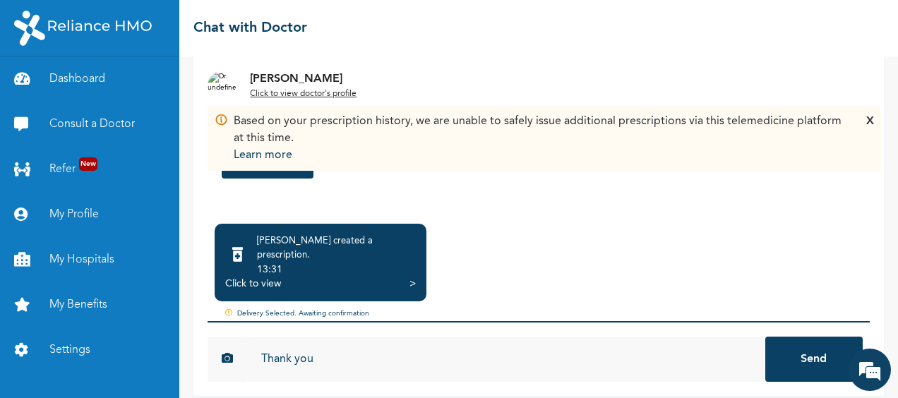
type input "Thank you"
click at [765, 337] on button "Send" at bounding box center [813, 359] width 97 height 45
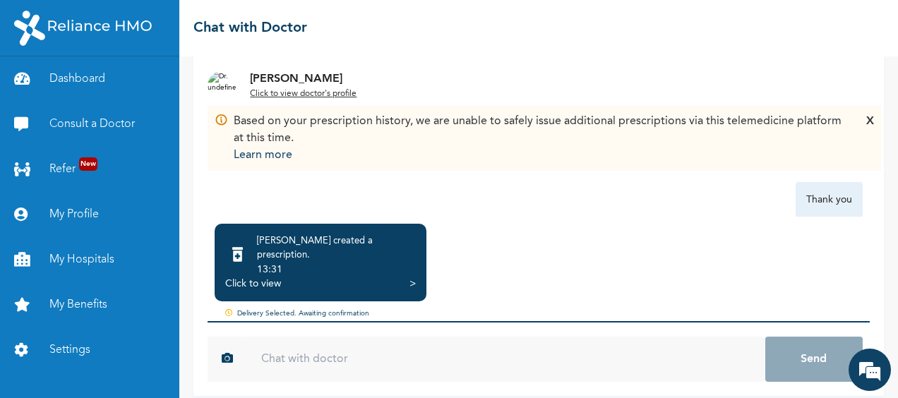
scroll to position [1947, 0]
